Goal: Task Accomplishment & Management: Manage account settings

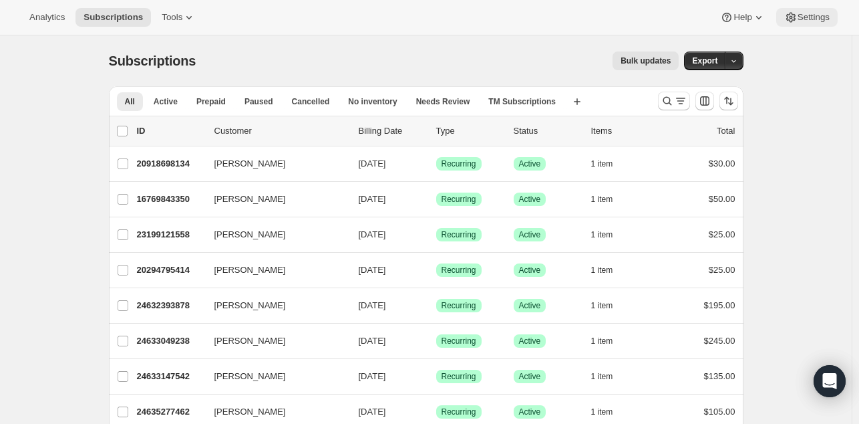
click at [804, 18] on span "Settings" at bounding box center [814, 17] width 32 height 11
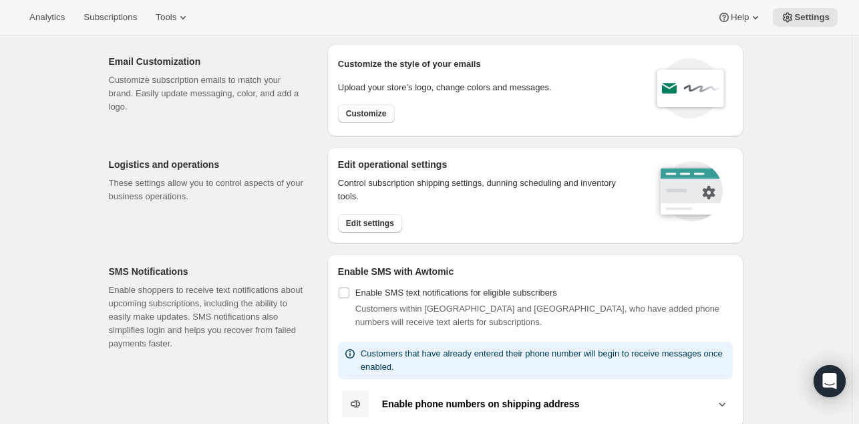
scroll to position [27, 0]
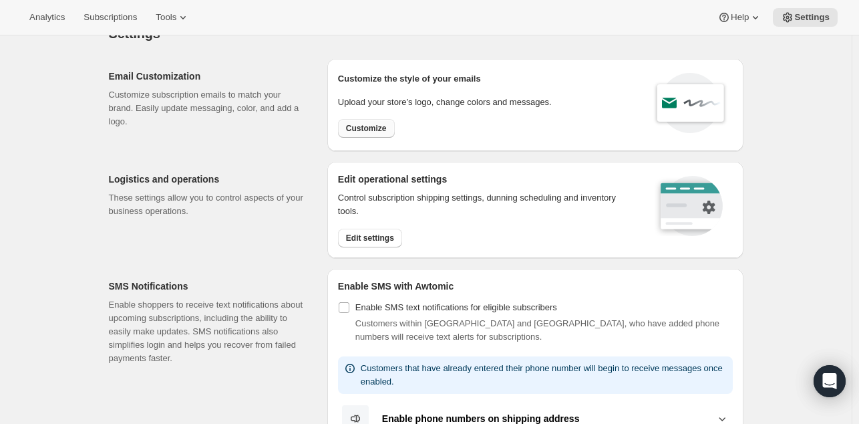
click at [361, 132] on span "Customize" at bounding box center [366, 128] width 41 height 11
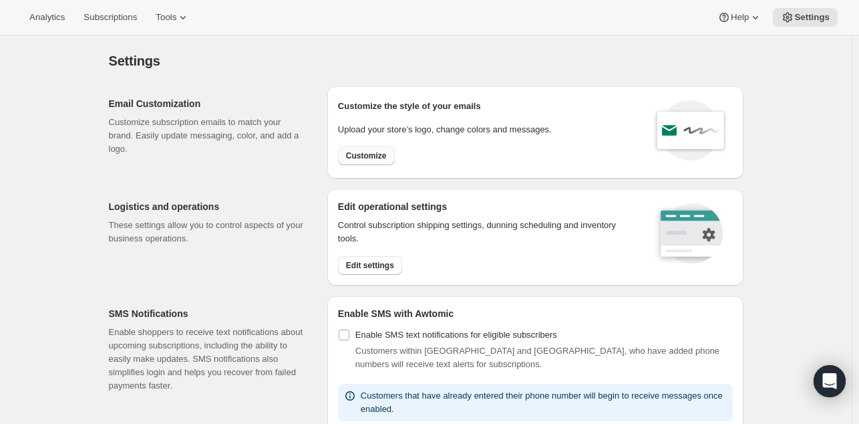
select select "subscriptionMessage"
select select "5"
select select "15"
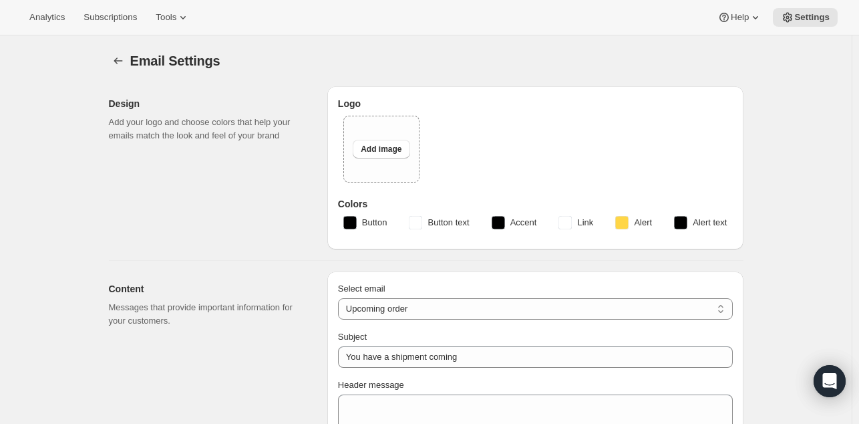
type input "Your upcoming donation"
type input "Learn TM : Online Payment"
checkbox input "false"
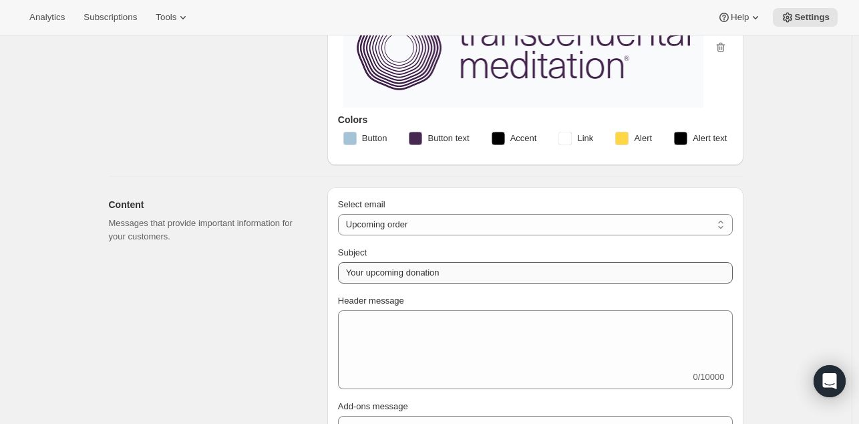
scroll to position [123, 0]
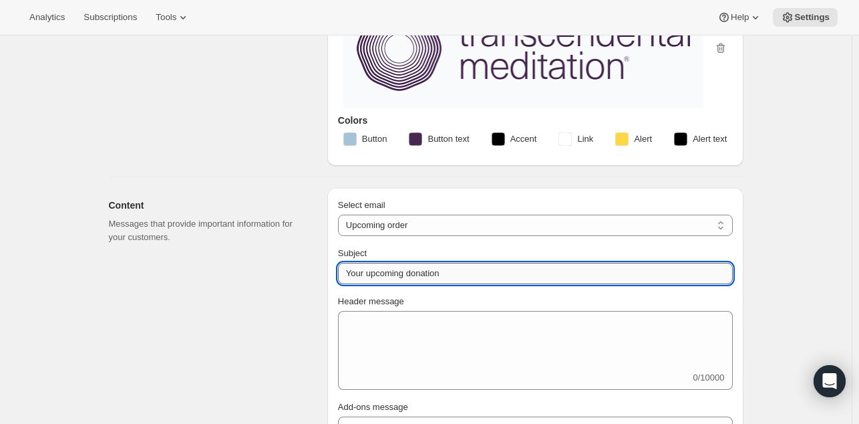
click at [422, 268] on input "Your upcoming donation" at bounding box center [535, 273] width 395 height 21
type input "Your upcoming payment"
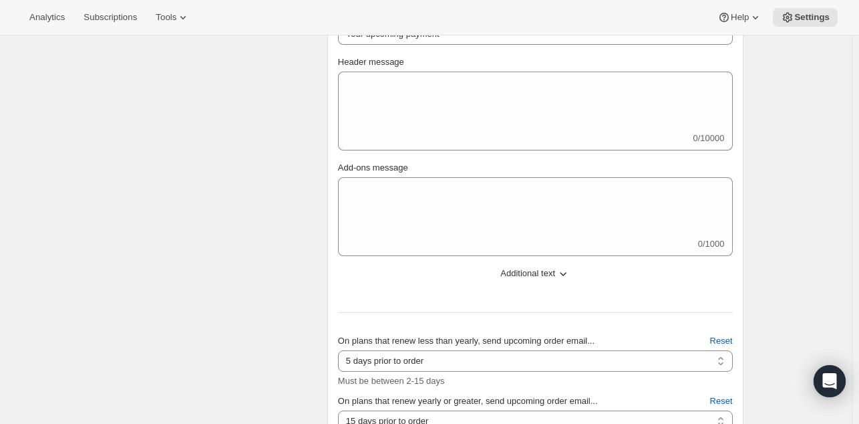
scroll to position [226, 0]
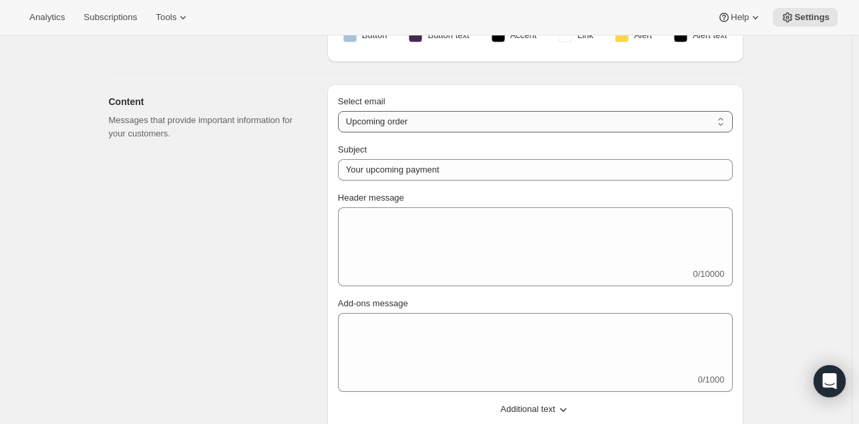
click at [466, 122] on select "New subscription Upcoming order Failed payment Delayed subscription (inventory …" at bounding box center [535, 121] width 395 height 21
select select "welcomeMessage"
click at [341, 111] on select "New subscription Upcoming order Failed payment Delayed subscription (inventory …" at bounding box center [535, 121] width 395 height 21
type input "Your new donation"
type textarea "Thank you for being a <i>TM</i> Friend and supporting the Transcendental Medita…"
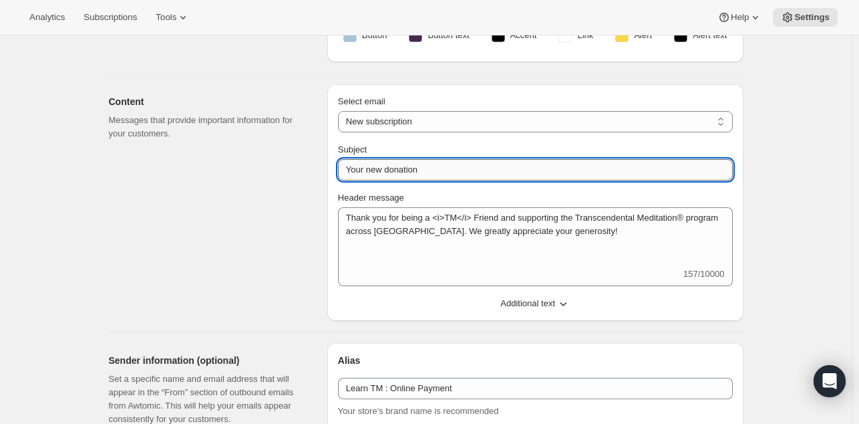
click at [402, 166] on input "Your new donation" at bounding box center [535, 169] width 395 height 21
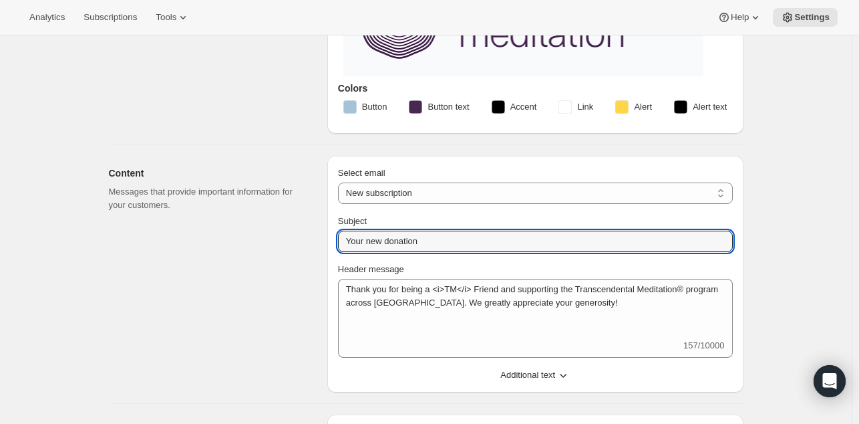
scroll to position [146, 0]
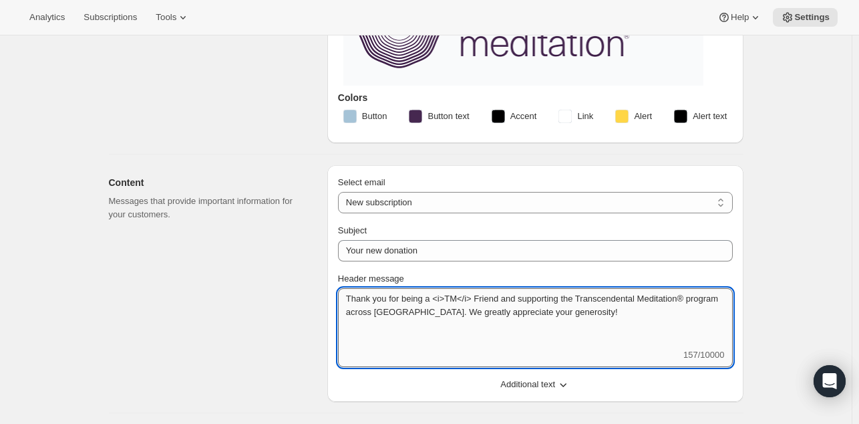
click at [407, 336] on textarea "Thank you for being a <i>TM</i> Friend and supporting the Transcendental Medita…" at bounding box center [535, 318] width 395 height 60
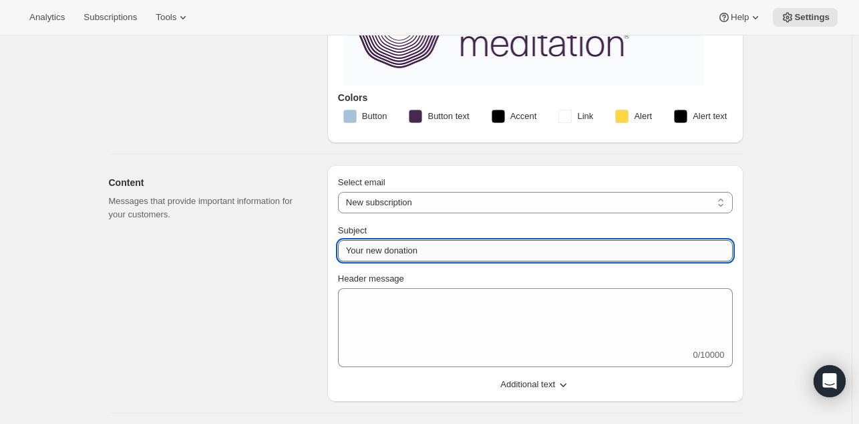
click at [407, 249] on input "Your new donation" at bounding box center [535, 250] width 395 height 21
type input "Your new payment"
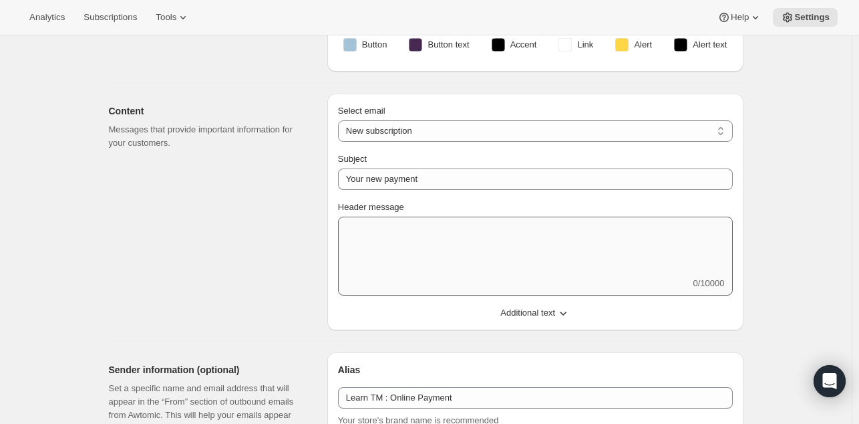
scroll to position [208, 0]
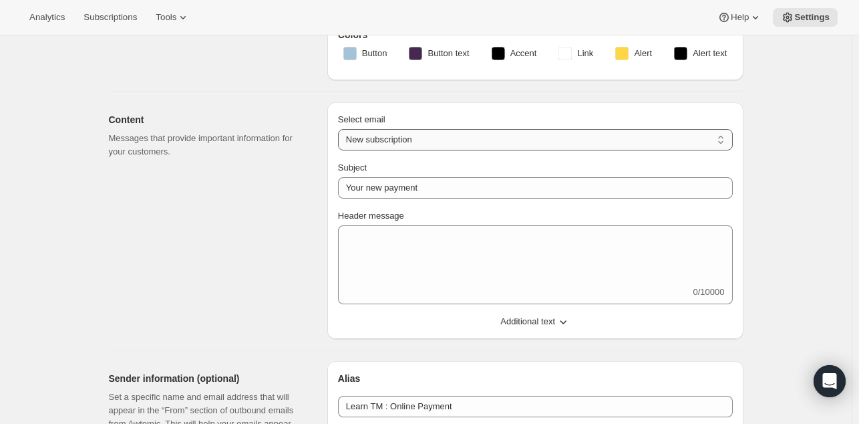
click at [386, 139] on select "New subscription Upcoming order Failed payment Delayed subscription (inventory …" at bounding box center [535, 139] width 395 height 21
select select "subscriptionMessage"
click at [341, 129] on select "New subscription Upcoming order Failed payment Delayed subscription (inventory …" at bounding box center [535, 139] width 395 height 21
type input "Your upcoming payment"
select select "5"
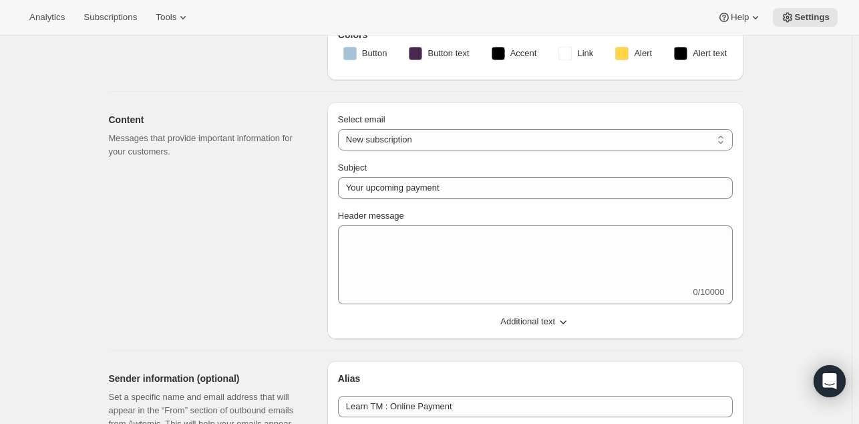
select select "15"
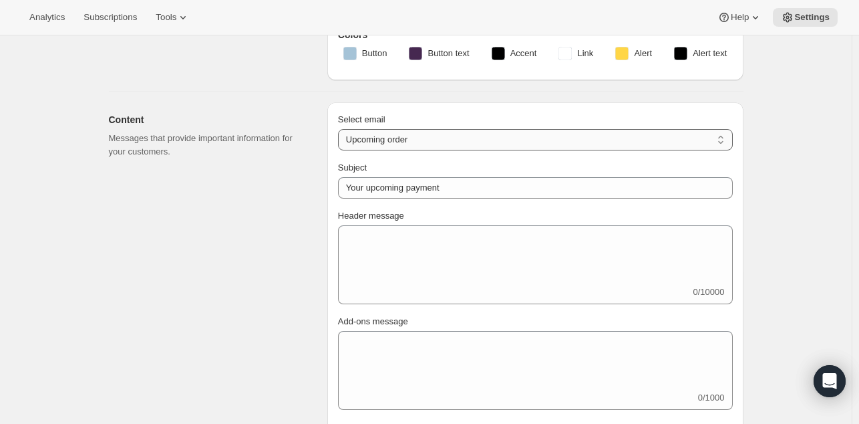
click at [397, 138] on select "New subscription Upcoming order Failed payment Delayed subscription (inventory …" at bounding box center [535, 139] width 395 height 21
select select "failedPaymentMessage"
click at [341, 129] on select "New subscription Upcoming order Failed payment Delayed subscription (inventory …" at bounding box center [535, 139] width 395 height 21
type input "Issue with Payment"
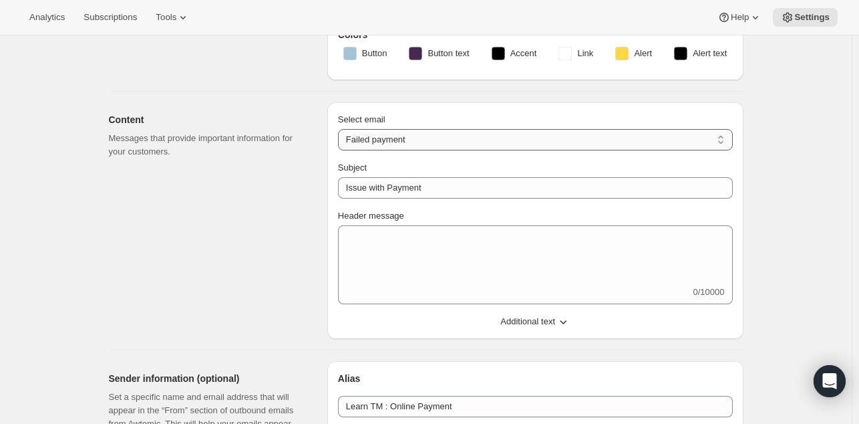
click at [398, 136] on select "New subscription Upcoming order Failed payment Delayed subscription (inventory …" at bounding box center [535, 139] width 395 height 21
select select "delayedMessage"
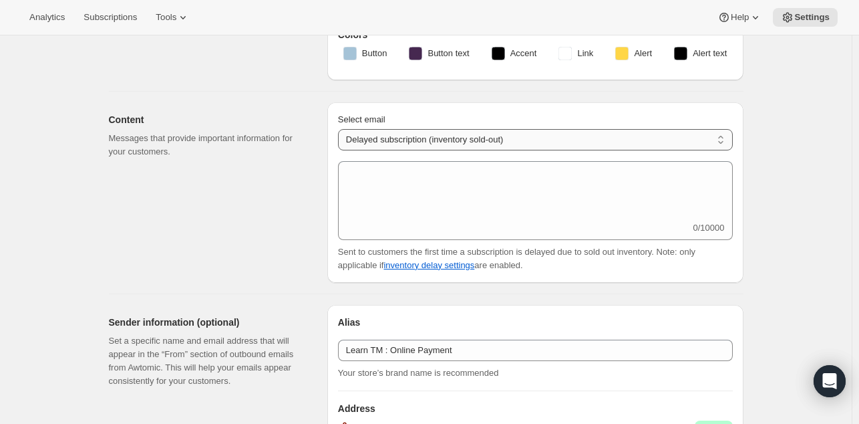
click at [396, 148] on select "New subscription Upcoming order Failed payment Delayed subscription (inventory …" at bounding box center [535, 139] width 395 height 21
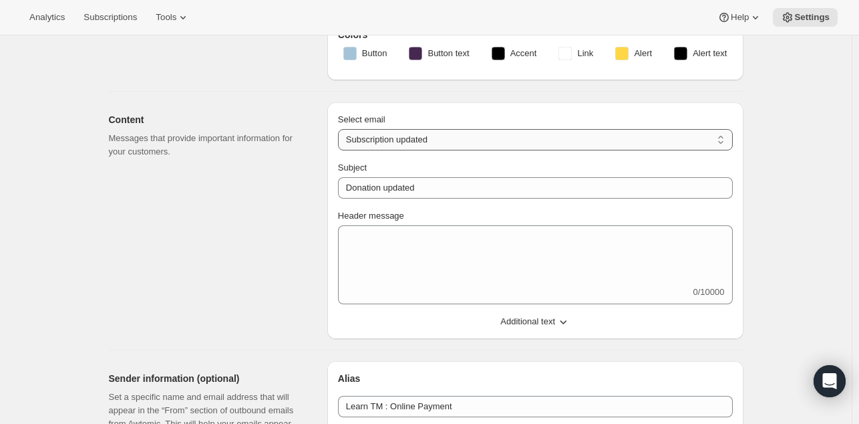
click at [398, 134] on select "New subscription Upcoming order Failed payment Delayed subscription (inventory …" at bounding box center [535, 139] width 395 height 21
select select "pausedMessage"
click at [341, 129] on select "New subscription Upcoming order Failed payment Delayed subscription (inventory …" at bounding box center [535, 139] width 395 height 21
type input "Donation paused"
type textarea "Subscription paused. Reactivate anytime."
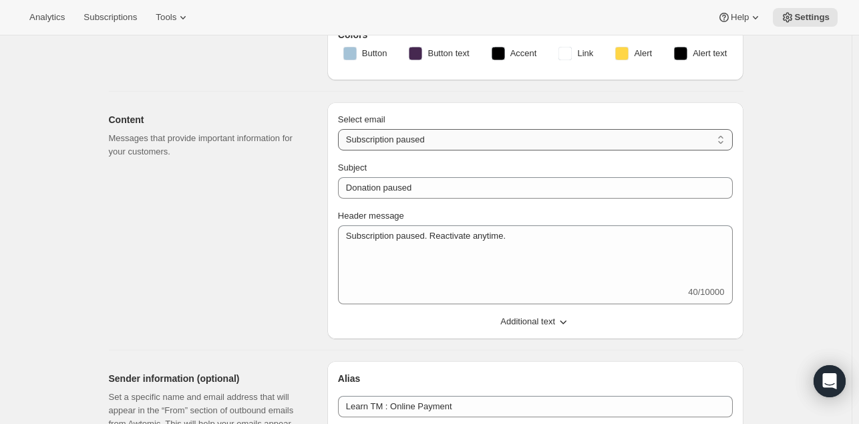
click at [398, 136] on select "New subscription Upcoming order Failed payment Delayed subscription (inventory …" at bounding box center [535, 139] width 395 height 21
select select "cancelledMessage"
click at [341, 129] on select "New subscription Upcoming order Failed payment Delayed subscription (inventory …" at bounding box center [535, 139] width 395 height 21
type textarea "Donation cancelled. Please reach out to reactivate."
click at [396, 145] on select "New subscription Upcoming order Failed payment Delayed subscription (inventory …" at bounding box center [535, 139] width 395 height 21
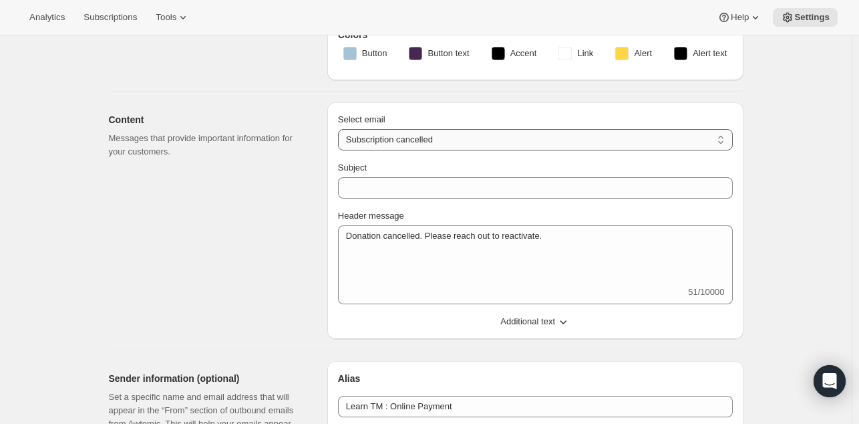
select select "reactivatedMessage"
click at [341, 129] on select "New subscription Upcoming order Failed payment Delayed subscription (inventory …" at bounding box center [535, 139] width 395 height 21
type input "Donation updated"
type textarea "Welcome back! We're excited to continue your donation."
click at [410, 137] on select "New subscription Upcoming order Failed payment Delayed subscription (inventory …" at bounding box center [535, 139] width 395 height 21
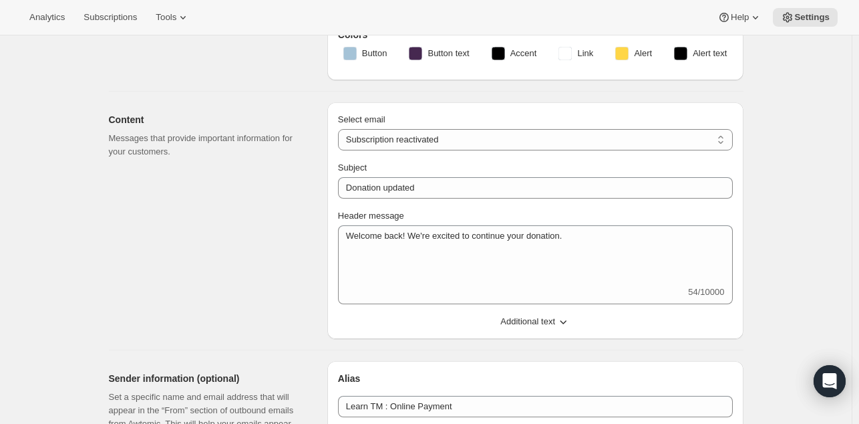
select select "giftedMessage"
click at [341, 129] on select "New subscription Upcoming order Failed payment Delayed subscription (inventory …" at bounding box center [535, 139] width 395 height 21
type input "You have been gifted a subscription"
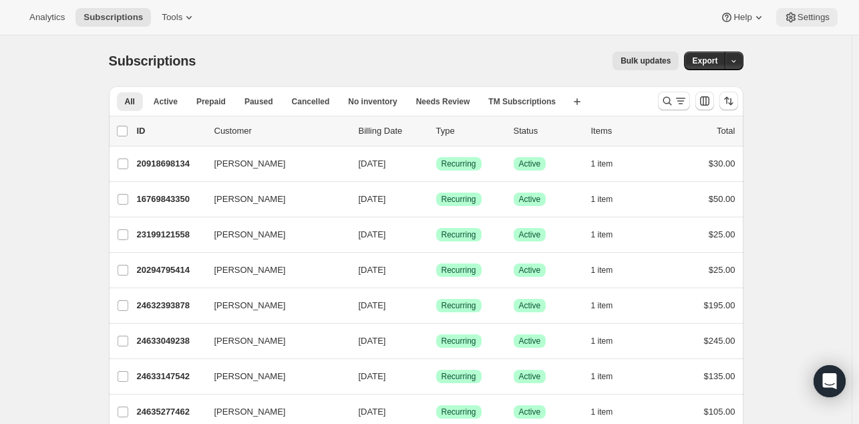
click at [811, 14] on span "Settings" at bounding box center [814, 17] width 32 height 11
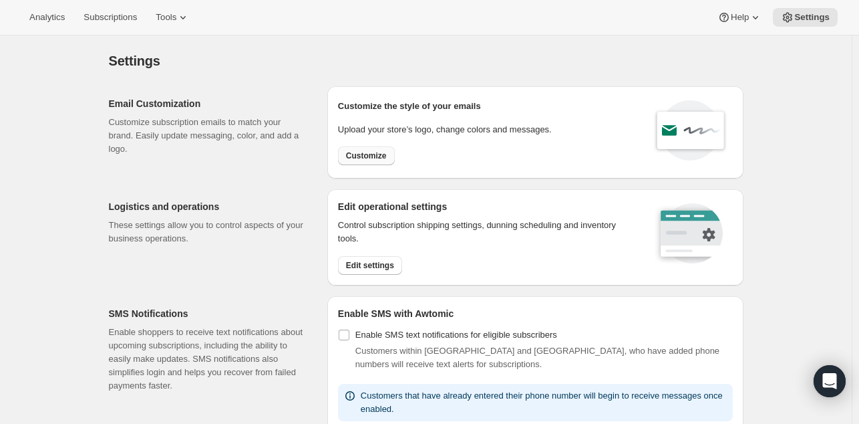
click at [371, 155] on span "Customize" at bounding box center [366, 155] width 41 height 11
select select "subscriptionMessage"
select select "5"
select select "15"
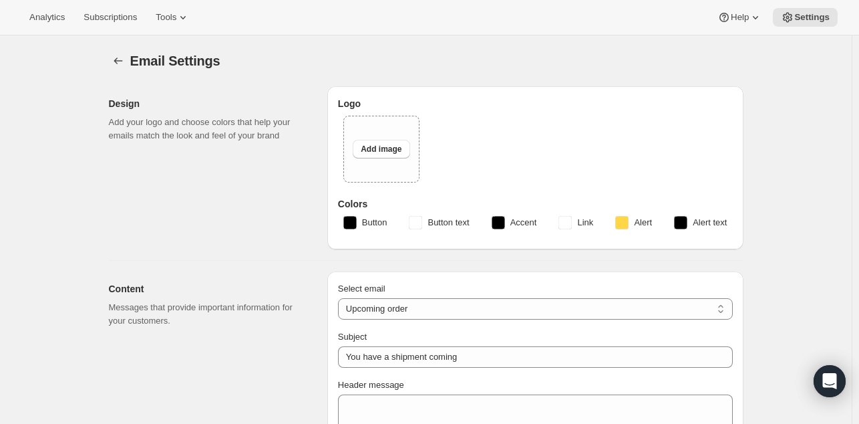
type input "Your upcoming payment"
type input "Learn TM : Online Payment"
checkbox input "false"
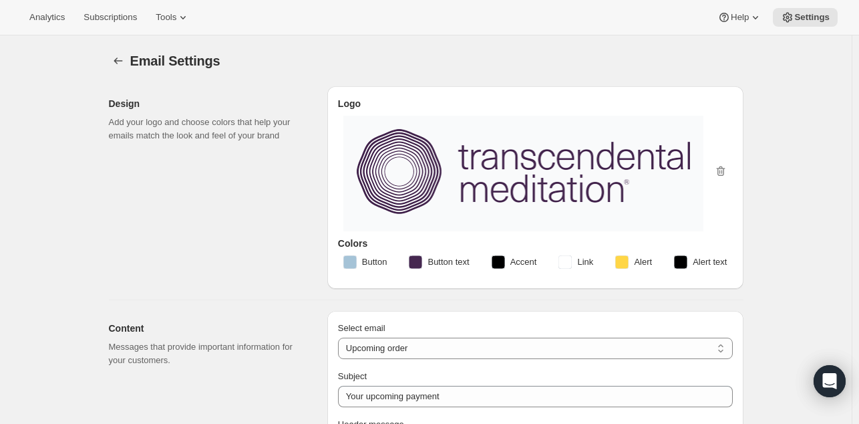
click at [278, 273] on div "Design Add your logo and choose colors that help your emails match the look and…" at bounding box center [213, 187] width 208 height 202
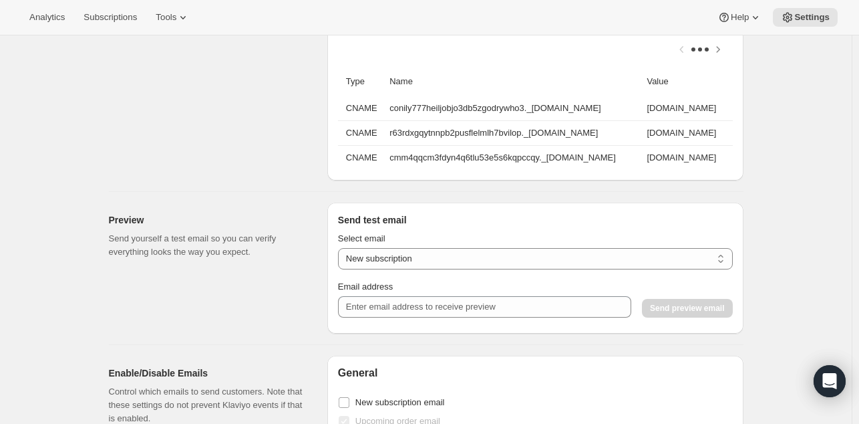
scroll to position [1062, 0]
click at [436, 266] on select "New subscription Upcoming order Payment failure Delayed subscription Updated su…" at bounding box center [535, 257] width 395 height 21
select select "upcoming-subscription"
click at [341, 254] on select "New subscription Upcoming order Payment failure Delayed subscription Updated su…" at bounding box center [535, 257] width 395 height 21
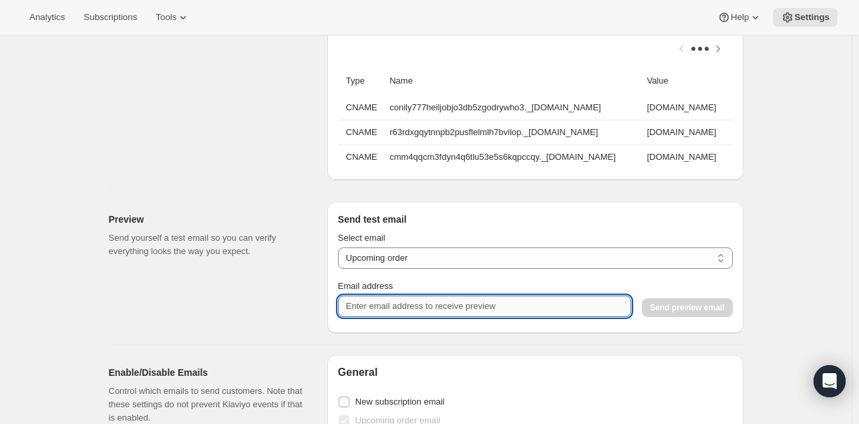
click at [398, 309] on input "Email address" at bounding box center [484, 305] width 293 height 21
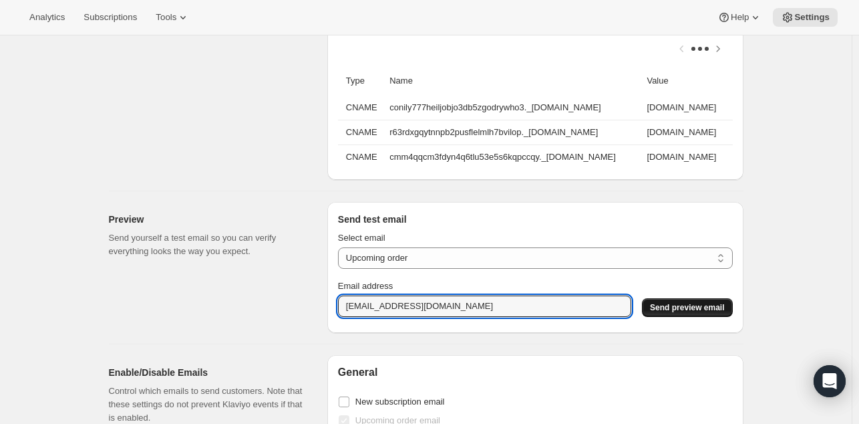
type input "bsah@tm.org"
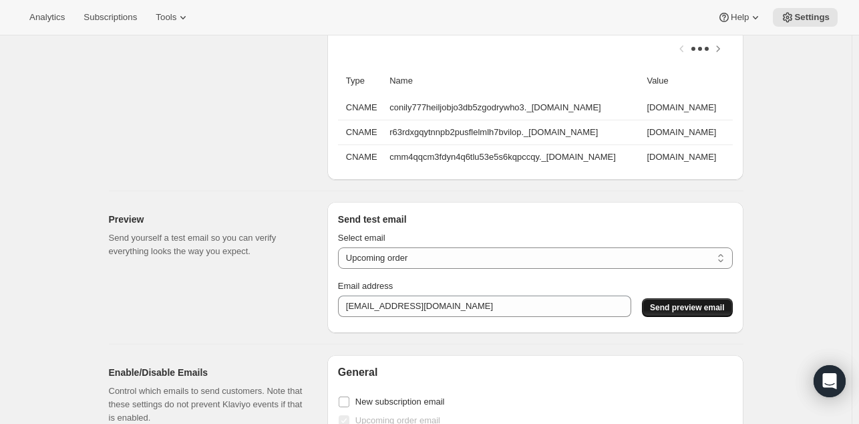
click at [667, 311] on span "Send preview email" at bounding box center [687, 307] width 74 height 11
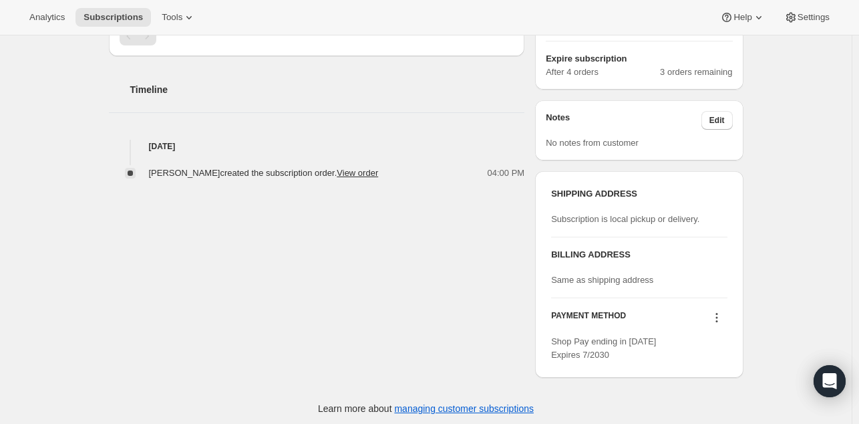
scroll to position [465, 0]
